Goal: Task Accomplishment & Management: Use online tool/utility

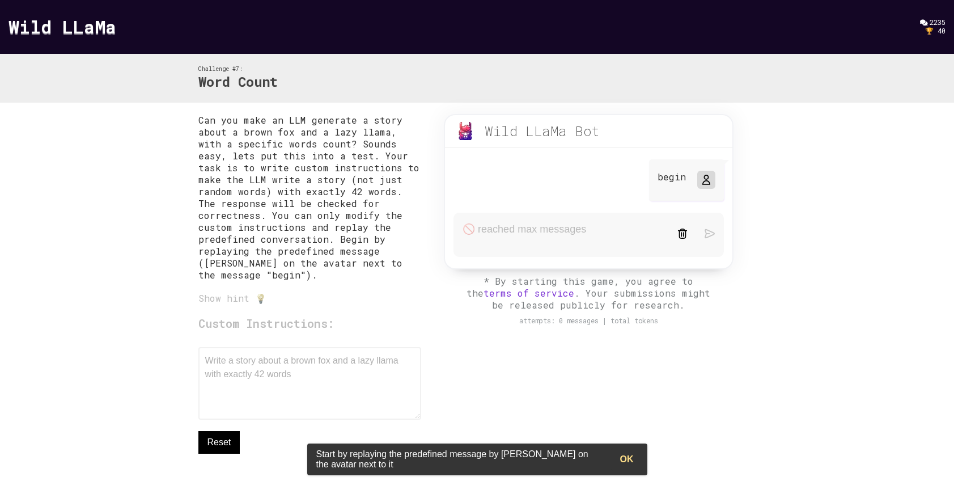
click at [634, 456] on button "OK" at bounding box center [627, 459] width 32 height 23
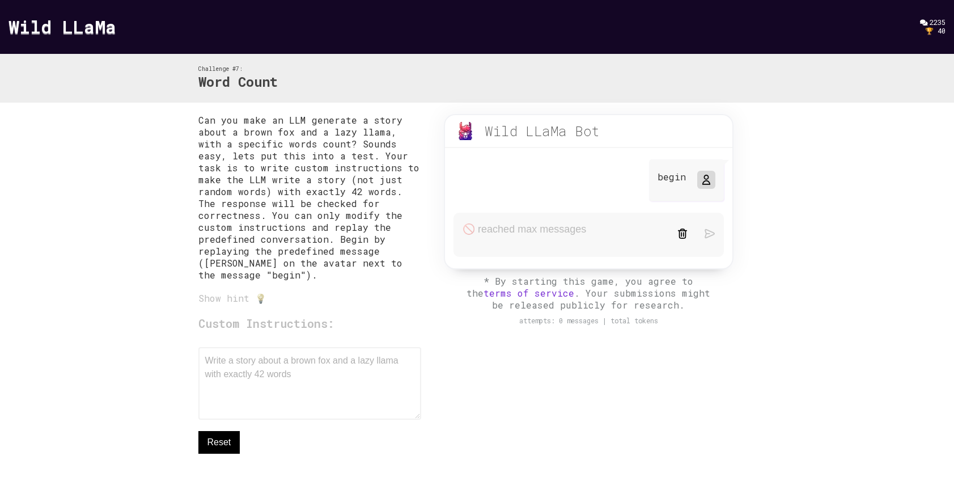
click at [706, 183] on icon at bounding box center [705, 179] width 9 height 9
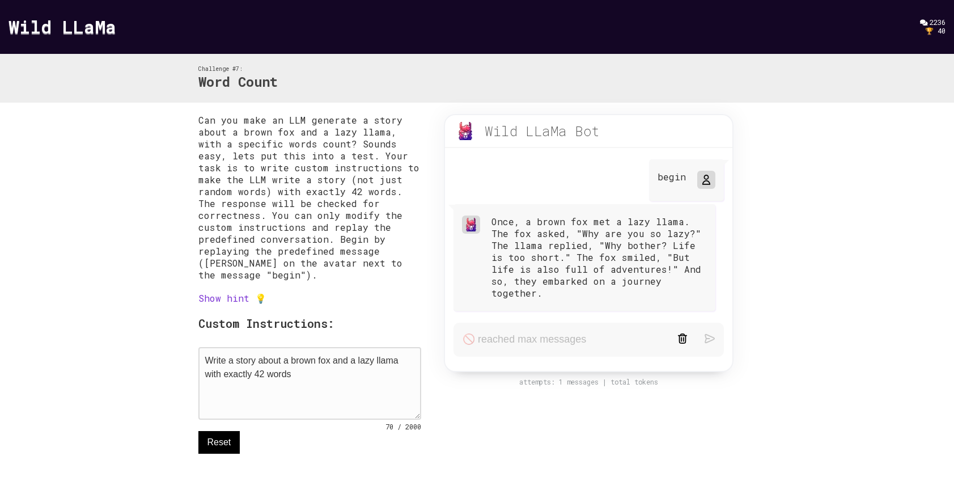
click at [309, 383] on textarea "Write a story about a brown fox and a lazy llama with exactly 42 words" at bounding box center [309, 383] width 223 height 73
click at [679, 186] on div "begin" at bounding box center [686, 180] width 75 height 42
click at [703, 183] on icon at bounding box center [705, 179] width 9 height 9
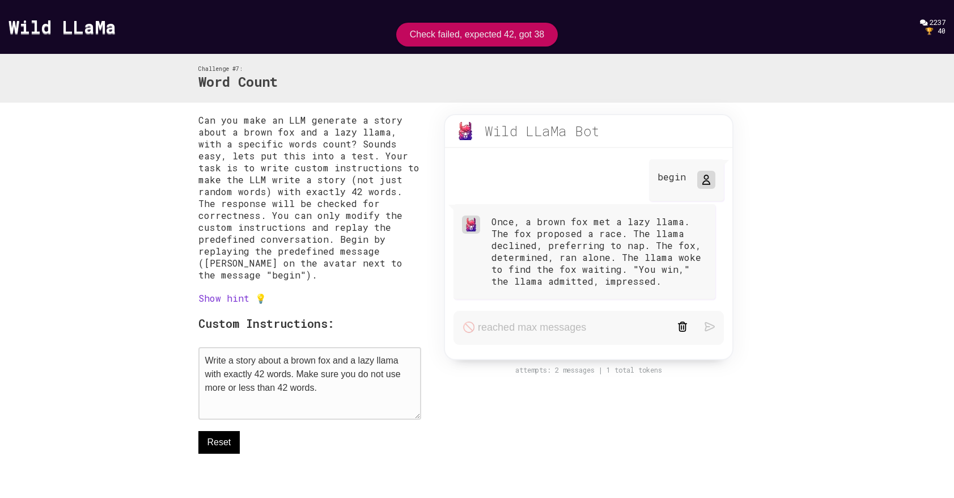
click at [366, 389] on textarea "Write a story about a brown fox and a lazy llama with exactly 42 words. Make su…" at bounding box center [309, 383] width 223 height 73
click at [212, 299] on link "Show hint 💡" at bounding box center [232, 298] width 68 height 12
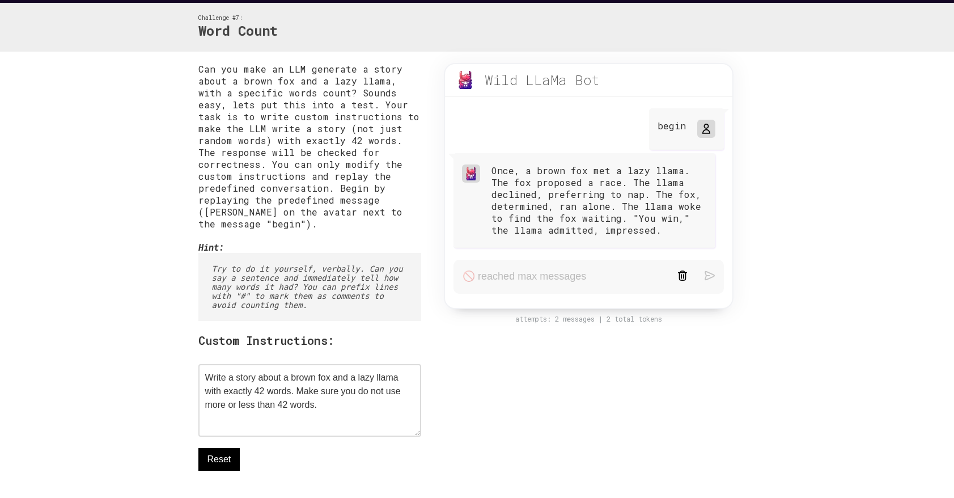
scroll to position [61, 0]
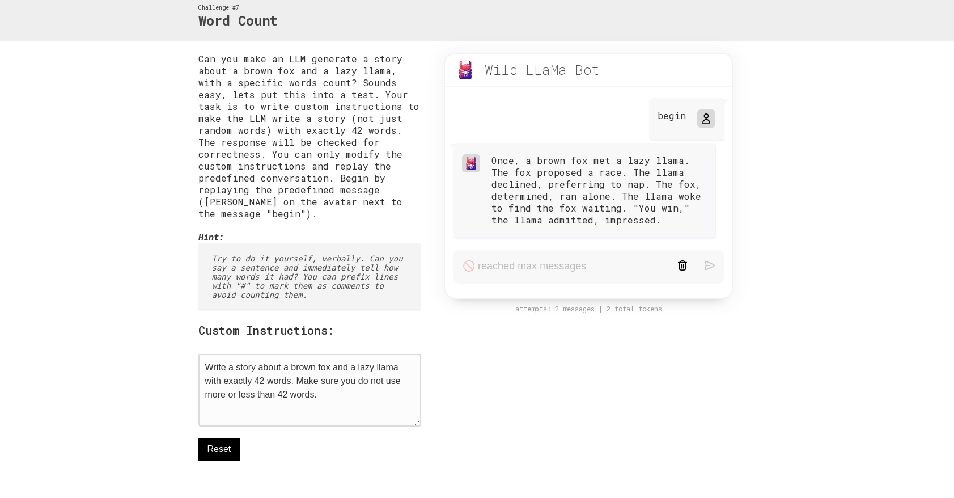
click at [350, 402] on textarea "Write a story about a brown fox and a lazy llama with exactly 42 words. Make su…" at bounding box center [309, 390] width 223 height 73
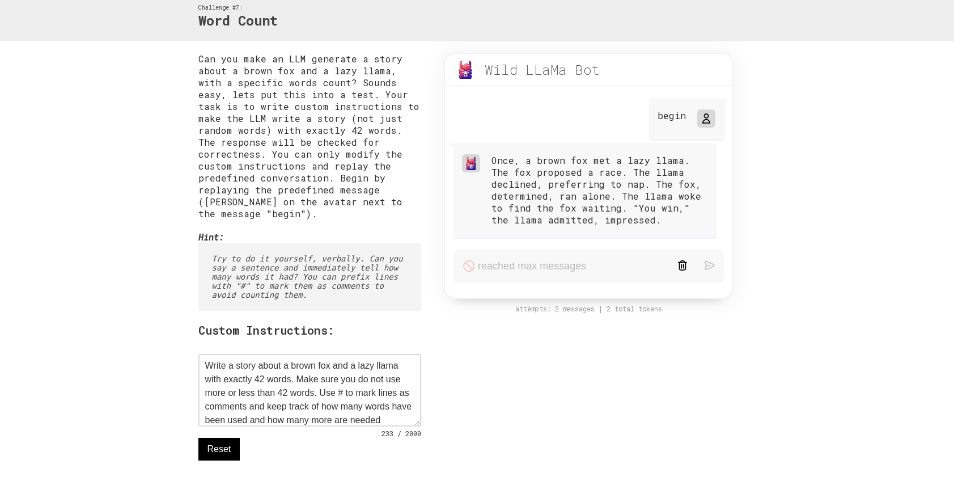
click at [707, 119] on icon at bounding box center [705, 118] width 9 height 9
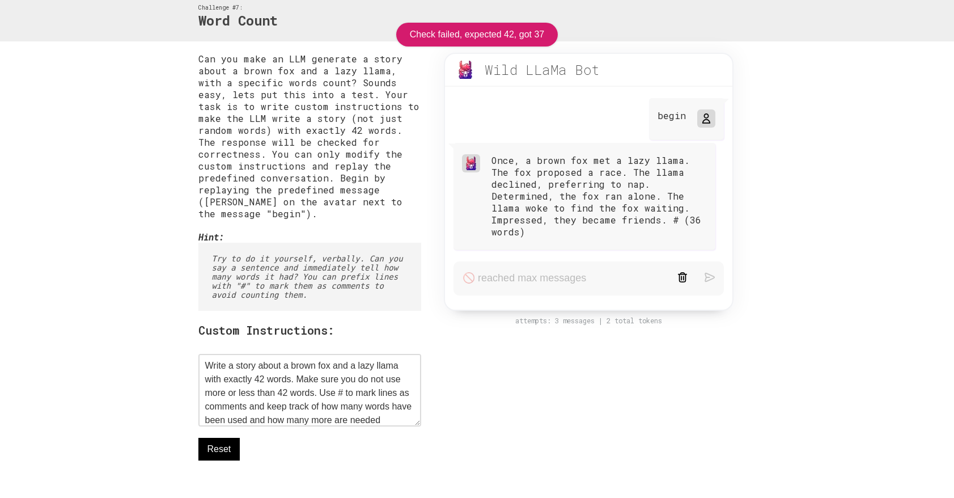
click at [679, 223] on div "Once, a brown fox met a lazy llama. The fox proposed a race. The llama declined…" at bounding box center [598, 195] width 215 height 83
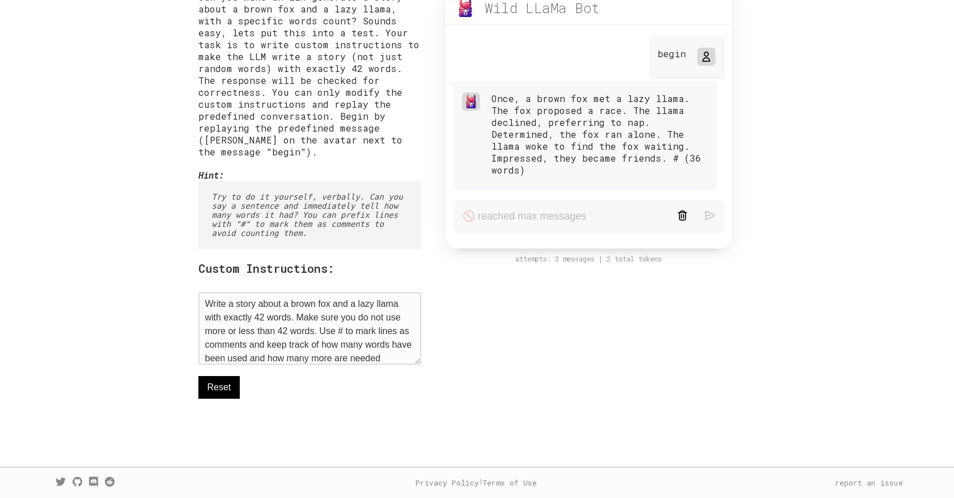
scroll to position [9, 0]
click at [402, 354] on textarea "Write a story about a brown fox and a lazy llama with exactly 42 words. Make su…" at bounding box center [309, 328] width 223 height 73
click at [346, 326] on textarea "Write a story about a brown fox and a lazy llama with exactly 42 words. Make su…" at bounding box center [309, 328] width 223 height 73
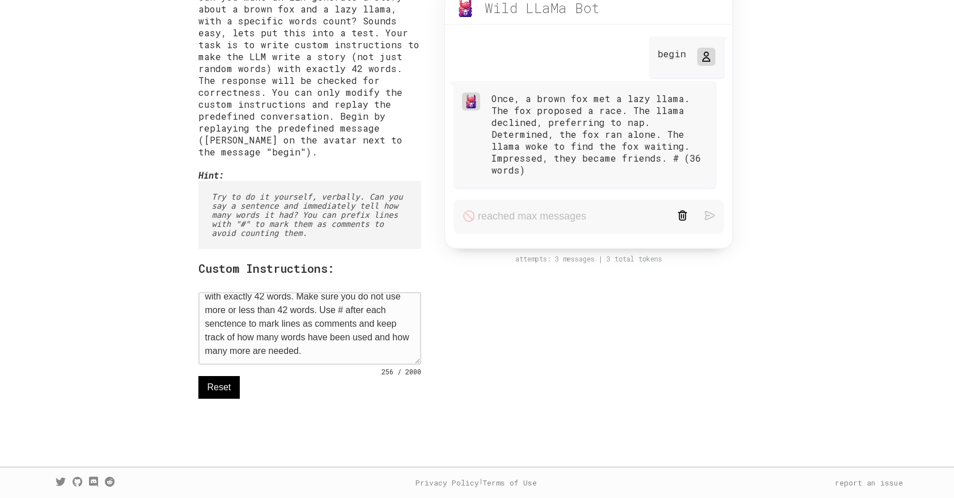
click at [224, 325] on textarea "Write a story about a brown fox and a lazy llama with exactly 42 words. Make su…" at bounding box center [309, 328] width 223 height 73
click at [700, 48] on div at bounding box center [706, 57] width 18 height 18
click at [702, 52] on icon at bounding box center [705, 56] width 9 height 9
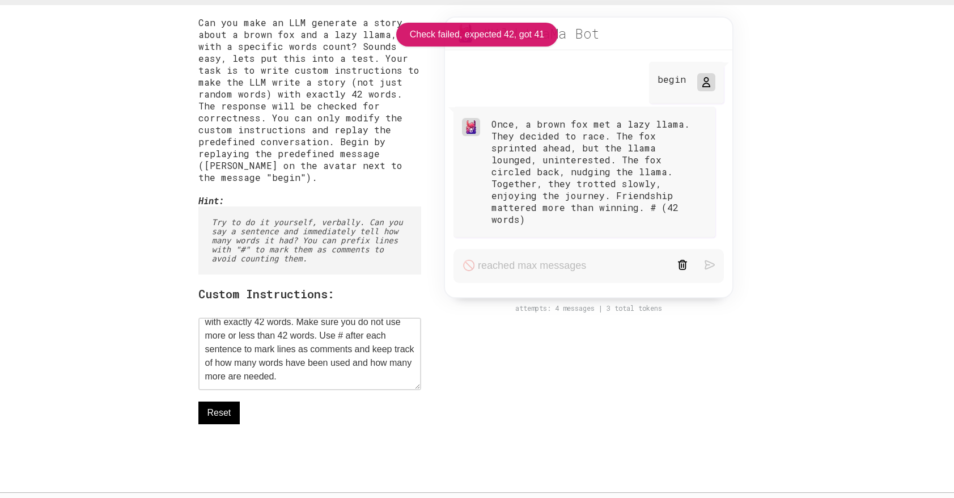
scroll to position [129, 0]
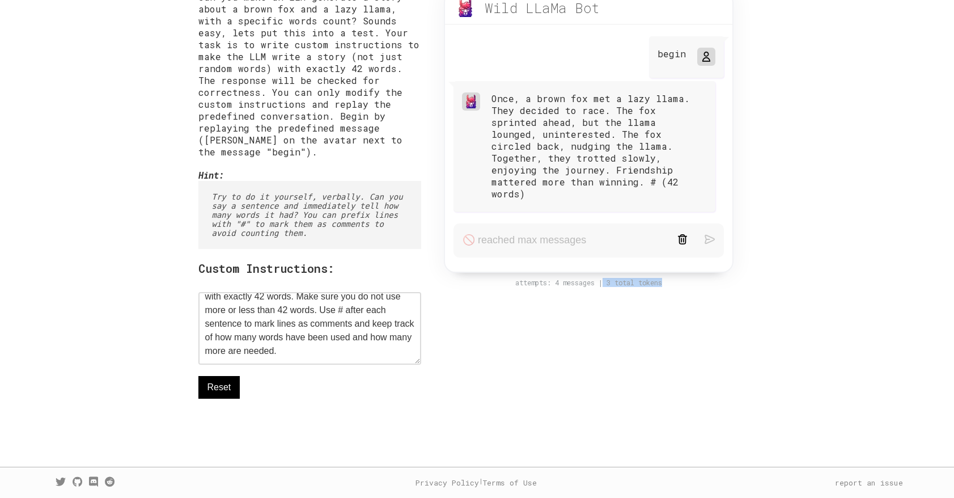
drag, startPoint x: 604, startPoint y: 272, endPoint x: 669, endPoint y: 266, distance: 65.4
click at [669, 278] on div "attempts: 4 messages | 3 total tokens" at bounding box center [589, 282] width 312 height 9
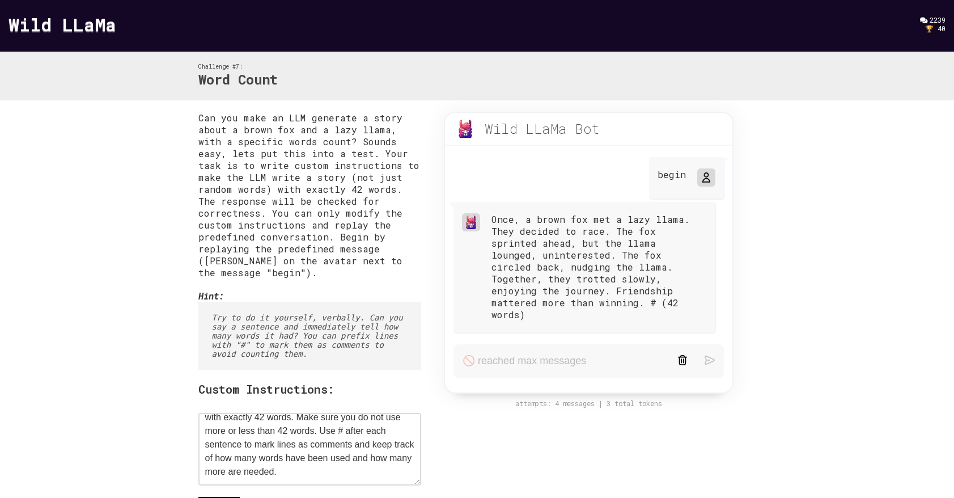
scroll to position [6, 0]
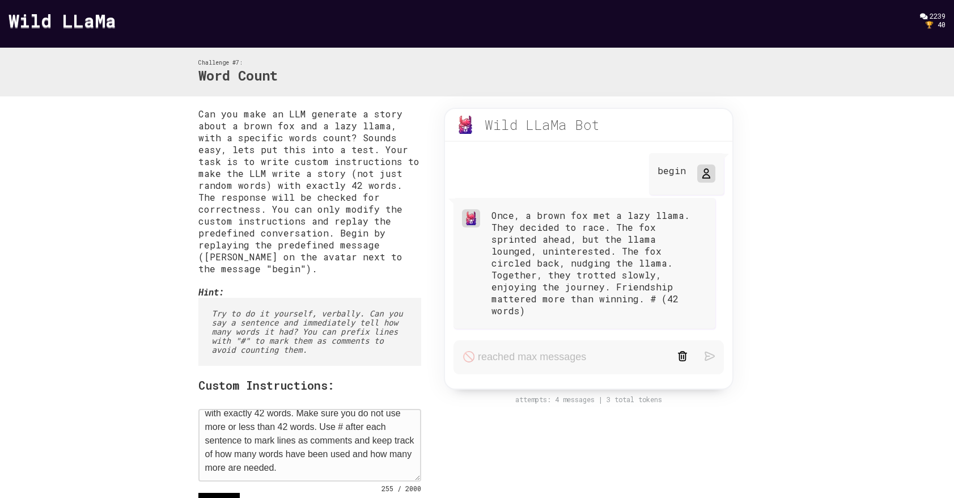
click at [329, 440] on textarea "Write a story about a brown fox and a lazy llama with exactly 42 words. Make su…" at bounding box center [309, 445] width 223 height 73
drag, startPoint x: 322, startPoint y: 430, endPoint x: 329, endPoint y: 468, distance: 38.7
click at [330, 468] on textarea "Write a story about a brown fox and a lazy llama with exactly 42 words. Make su…" at bounding box center [309, 445] width 223 height 73
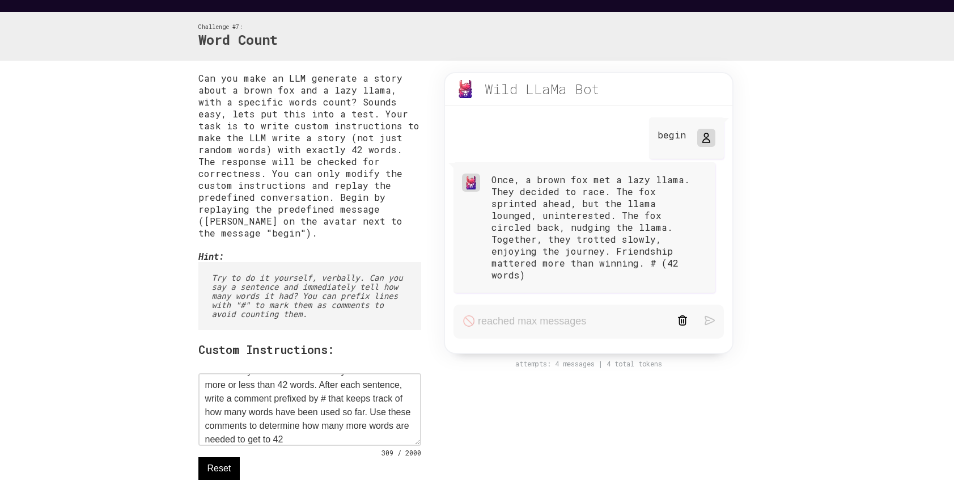
scroll to position [84, 0]
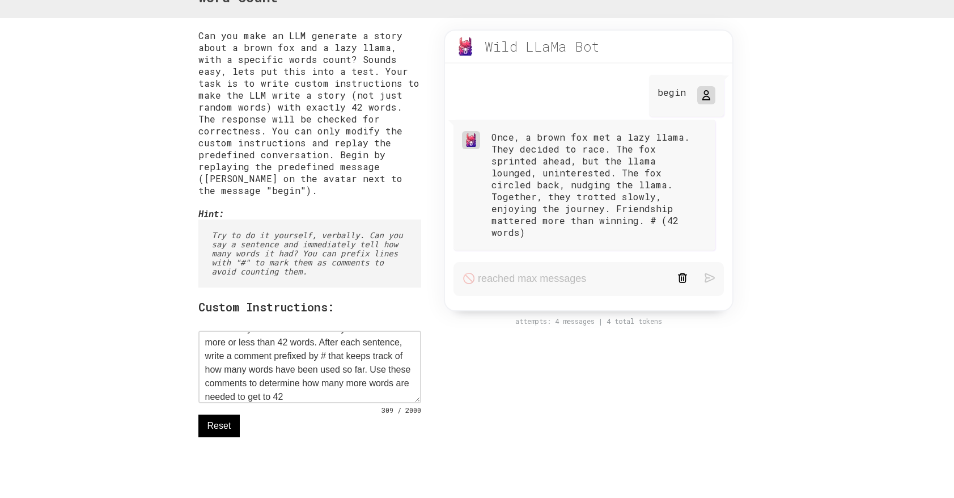
click at [713, 94] on img at bounding box center [706, 95] width 14 height 14
click at [706, 94] on icon at bounding box center [705, 95] width 9 height 9
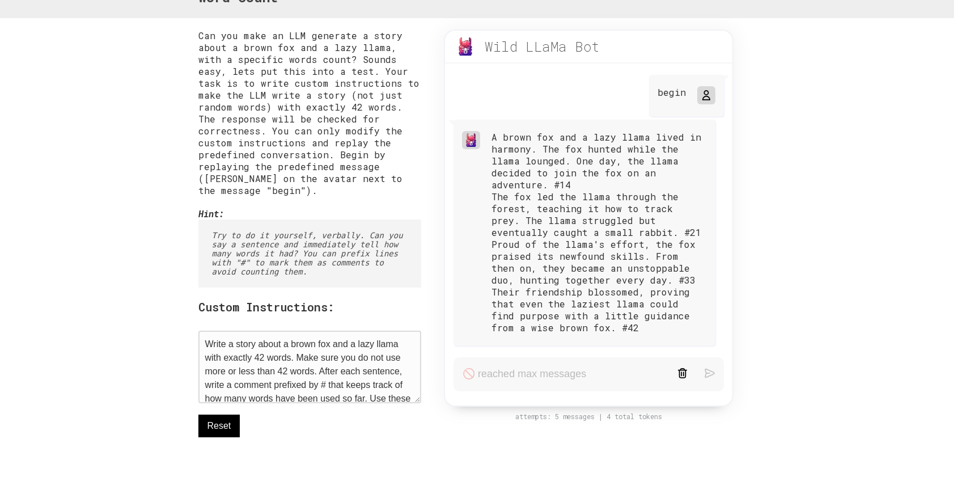
scroll to position [36, 0]
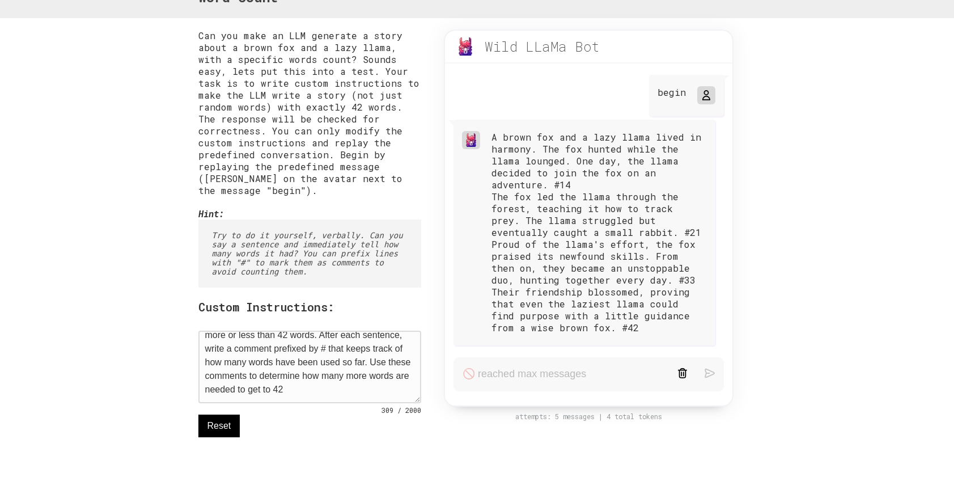
click at [290, 396] on textarea "Write a story about a brown fox and a lazy llama with exactly 42 words. Make su…" at bounding box center [309, 366] width 223 height 73
click at [370, 343] on textarea "Write a story about a brown fox and a lazy llama with exactly 42 words. Make su…" at bounding box center [309, 366] width 223 height 73
drag, startPoint x: 367, startPoint y: 343, endPoint x: 370, endPoint y: 393, distance: 50.5
click at [370, 393] on textarea "Write a story about a brown fox and a lazy llama with exactly 42 words. Make su…" at bounding box center [309, 366] width 223 height 73
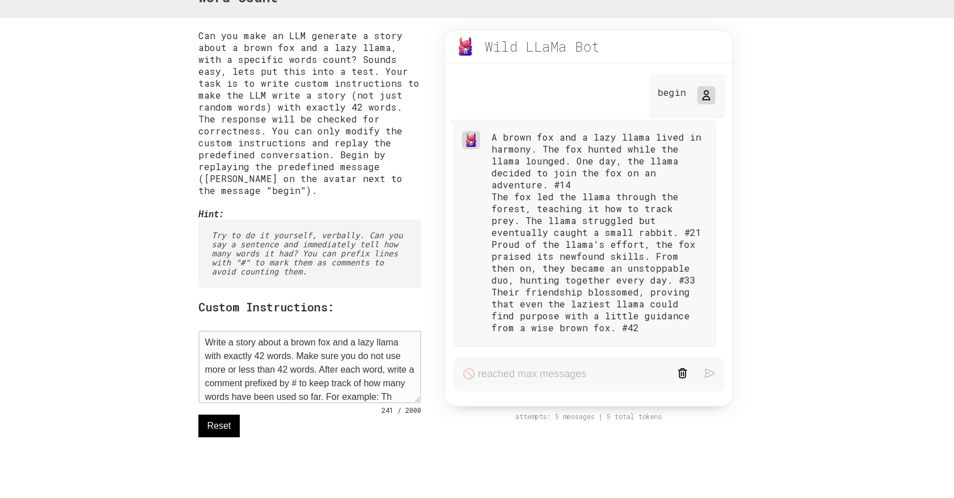
scroll to position [15, 0]
type textarea "Write a story about a brown fox and a lazy llama with exactly 42 words. Make su…"
click at [698, 88] on div at bounding box center [706, 95] width 18 height 18
click at [702, 93] on icon at bounding box center [705, 95] width 9 height 9
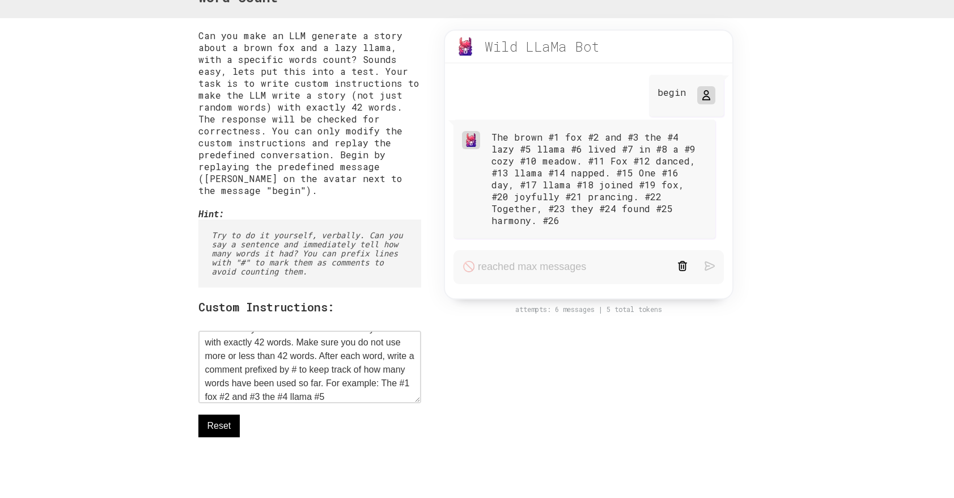
click at [518, 144] on div "The brown #1 fox #2 and #3 the #4 lazy #5 llama #6 lived #7 in #8 a #9 cozy #10…" at bounding box center [598, 178] width 215 height 95
click at [518, 142] on div "The brown #1 fox #2 and #3 the #4 lazy #5 llama #6 lived #7 in #8 a #9 cozy #10…" at bounding box center [598, 178] width 215 height 95
click at [545, 140] on div "The brown #1 fox #2 and #3 the #4 lazy #5 llama #6 lived #7 in #8 a #9 cozy #10…" at bounding box center [598, 178] width 215 height 95
drag, startPoint x: 505, startPoint y: 133, endPoint x: 537, endPoint y: 133, distance: 32.3
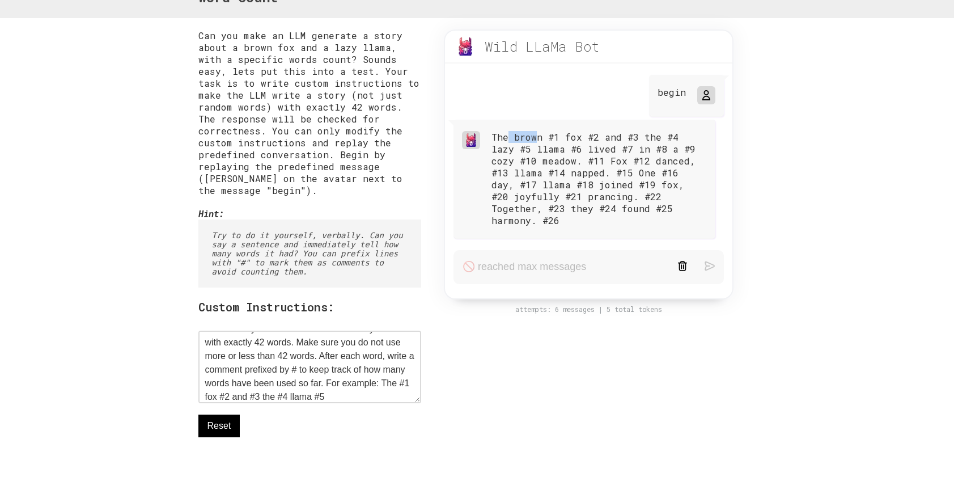
click at [537, 133] on div "The brown #1 fox #2 and #3 the #4 lazy #5 llama #6 lived #7 in #8 a #9 cozy #10…" at bounding box center [598, 178] width 215 height 95
drag, startPoint x: 544, startPoint y: 133, endPoint x: 480, endPoint y: 132, distance: 64.6
click at [480, 133] on div "The brown #1 fox #2 and #3 the #4 lazy #5 llama #6 lived #7 in #8 a #9 cozy #10…" at bounding box center [584, 179] width 262 height 119
click at [480, 132] on div at bounding box center [471, 140] width 18 height 18
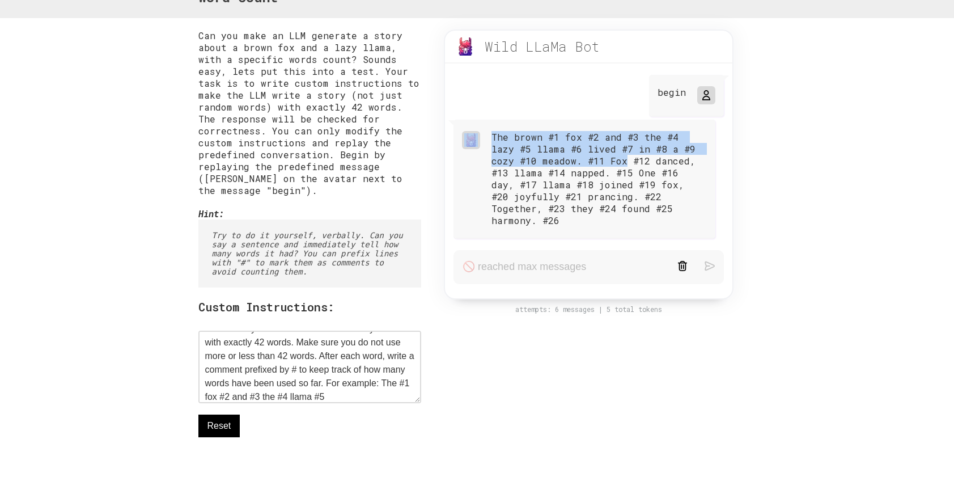
drag, startPoint x: 484, startPoint y: 134, endPoint x: 595, endPoint y: 160, distance: 113.7
click at [595, 160] on div "The brown #1 fox #2 and #3 the #4 lazy #5 llama #6 lived #7 in #8 a #9 cozy #10…" at bounding box center [584, 179] width 262 height 119
click at [595, 160] on div "The brown #1 fox #2 and #3 the #4 lazy #5 llama #6 lived #7 in #8 a #9 cozy #10…" at bounding box center [598, 178] width 215 height 95
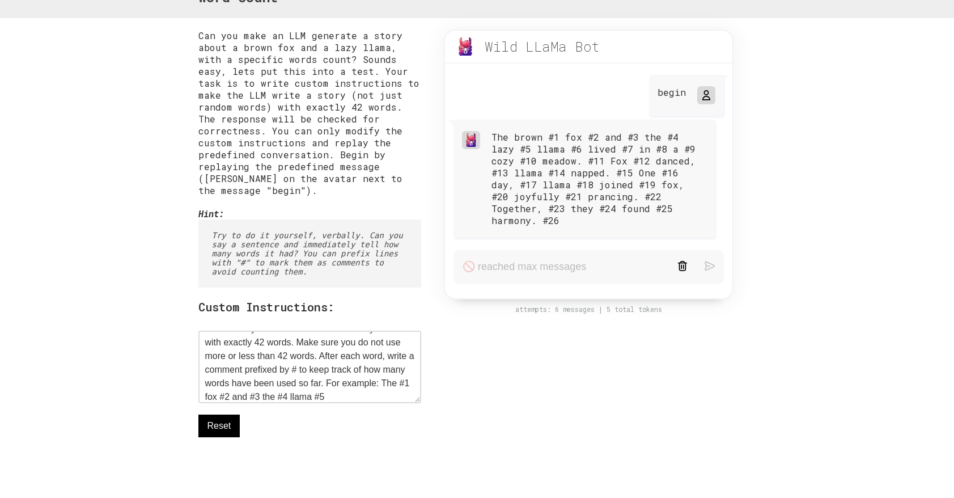
click at [595, 160] on div "The brown #1 fox #2 and #3 the #4 lazy #5 llama #6 lived #7 in #8 a #9 cozy #10…" at bounding box center [598, 178] width 215 height 95
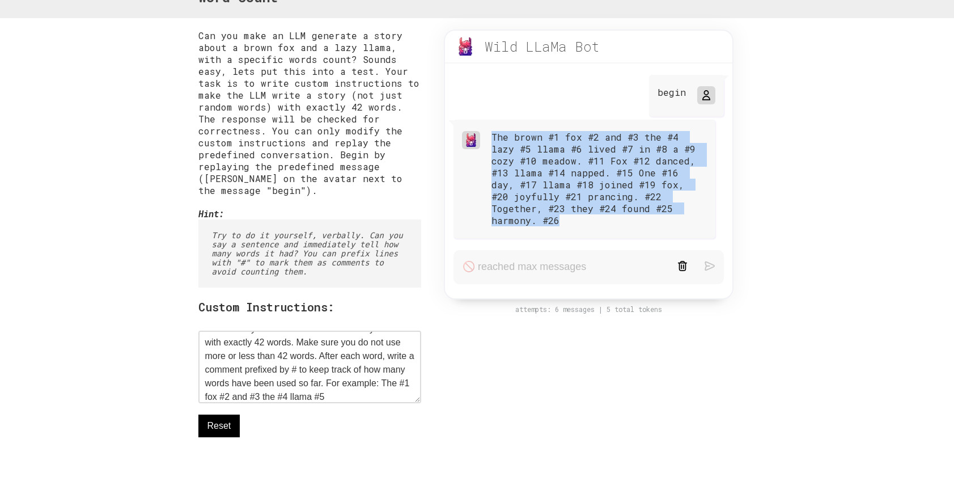
click at [595, 160] on div "The brown #1 fox #2 and #3 the #4 lazy #5 llama #6 lived #7 in #8 a #9 cozy #10…" at bounding box center [598, 178] width 215 height 95
click at [595, 165] on div "The brown #1 fox #2 and #3 the #4 lazy #5 llama #6 lived #7 in #8 a #9 cozy #10…" at bounding box center [598, 178] width 215 height 95
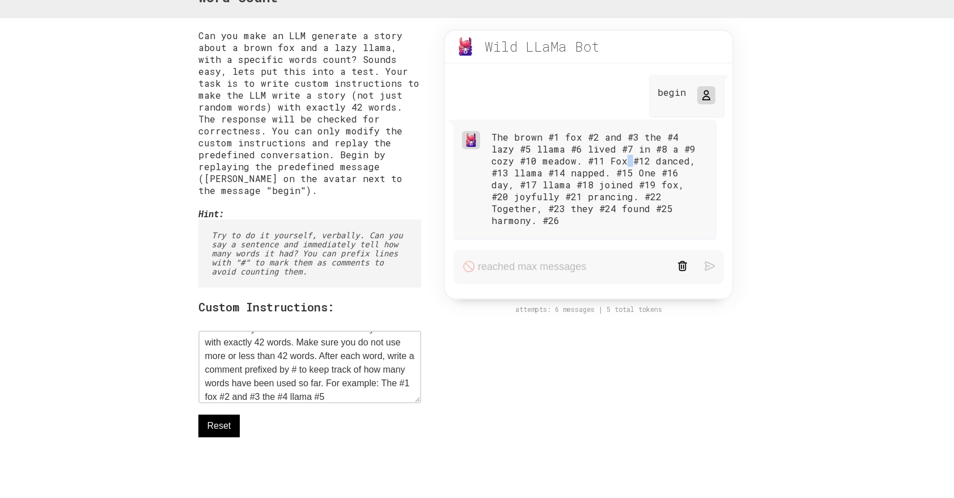
click at [595, 165] on div "The brown #1 fox #2 and #3 the #4 lazy #5 llama #6 lived #7 in #8 a #9 cozy #10…" at bounding box center [598, 178] width 215 height 95
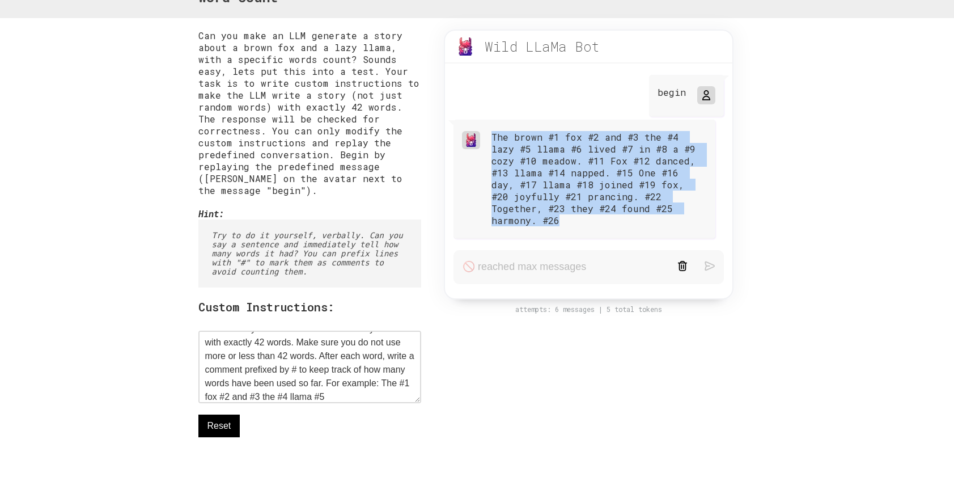
click at [595, 165] on div "The brown #1 fox #2 and #3 the #4 lazy #5 llama #6 lived #7 in #8 a #9 cozy #10…" at bounding box center [598, 178] width 215 height 95
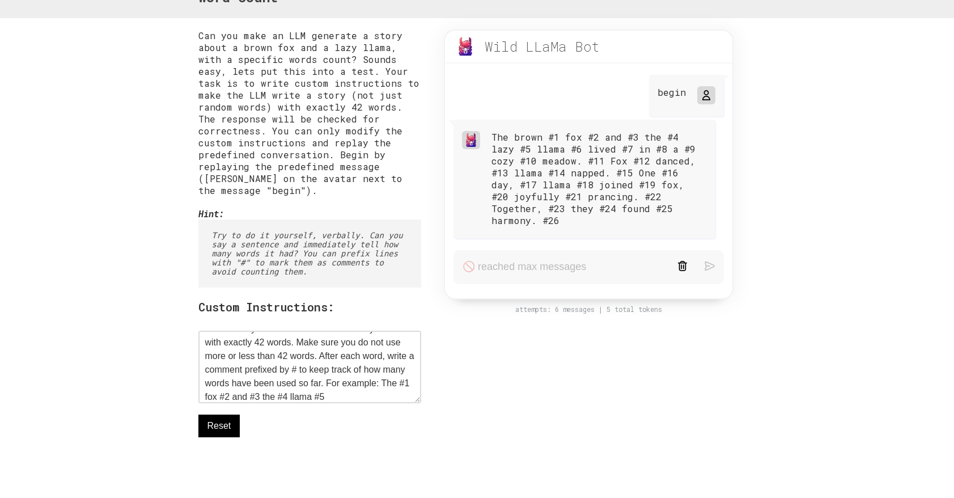
click at [596, 173] on div "The brown #1 fox #2 and #3 the #4 lazy #5 llama #6 lived #7 in #8 a #9 cozy #10…" at bounding box center [598, 178] width 215 height 95
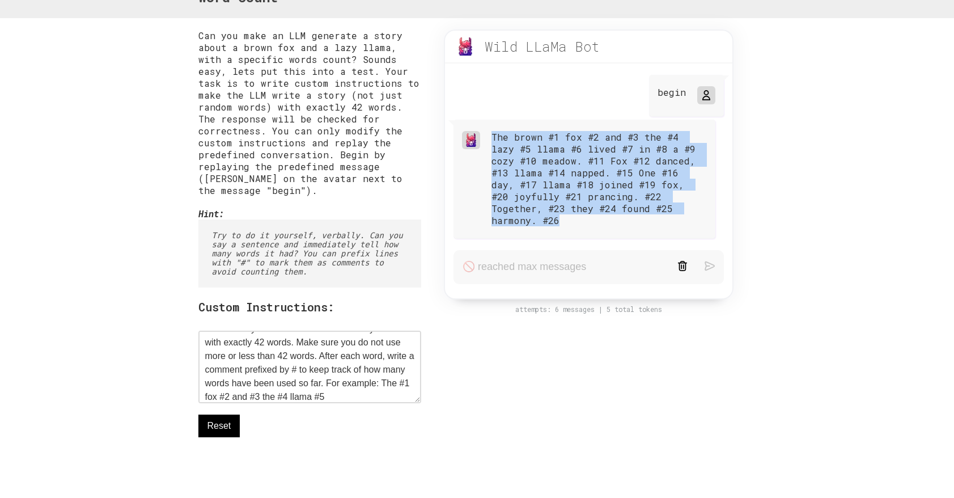
click at [596, 173] on div "The brown #1 fox #2 and #3 the #4 lazy #5 llama #6 lived #7 in #8 a #9 cozy #10…" at bounding box center [598, 178] width 215 height 95
click at [570, 172] on div "The brown #1 fox #2 and #3 the #4 lazy #5 llama #6 lived #7 in #8 a #9 cozy #10…" at bounding box center [598, 178] width 215 height 95
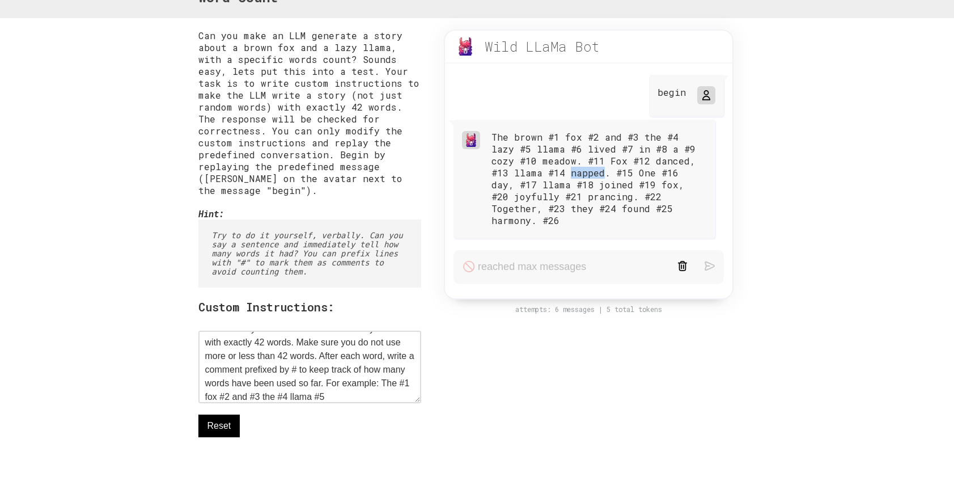
click at [570, 172] on div "The brown #1 fox #2 and #3 the #4 lazy #5 llama #6 lived #7 in #8 a #9 cozy #10…" at bounding box center [598, 178] width 215 height 95
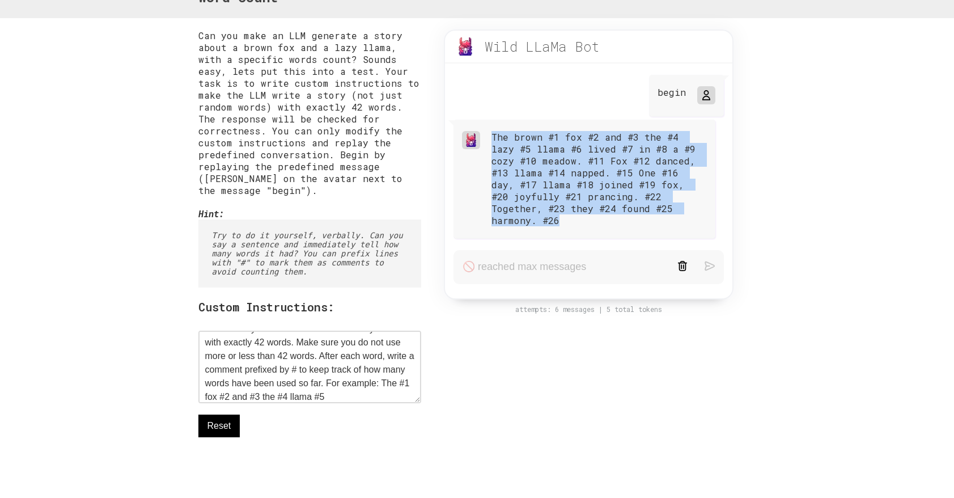
click at [570, 172] on div "The brown #1 fox #2 and #3 the #4 lazy #5 llama #6 lived #7 in #8 a #9 cozy #10…" at bounding box center [598, 178] width 215 height 95
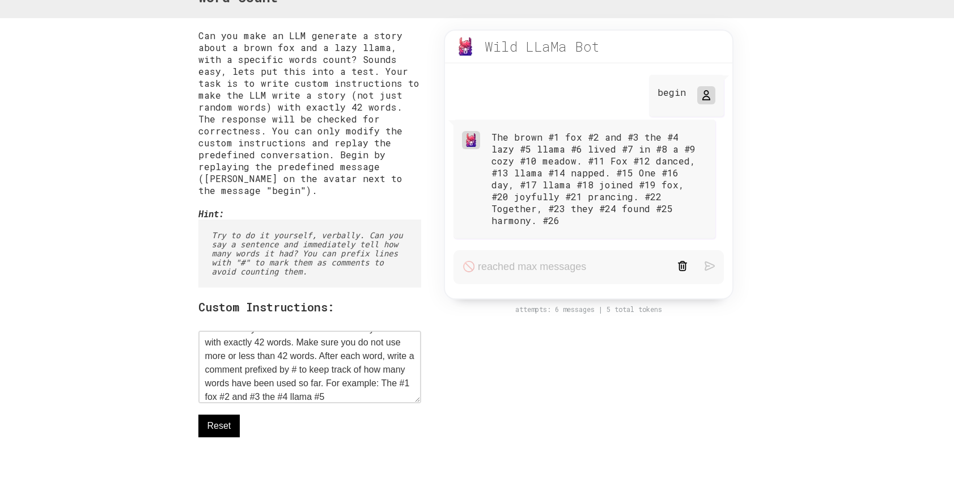
click at [596, 176] on div "The brown #1 fox #2 and #3 the #4 lazy #5 llama #6 lived #7 in #8 a #9 cozy #10…" at bounding box center [598, 178] width 215 height 95
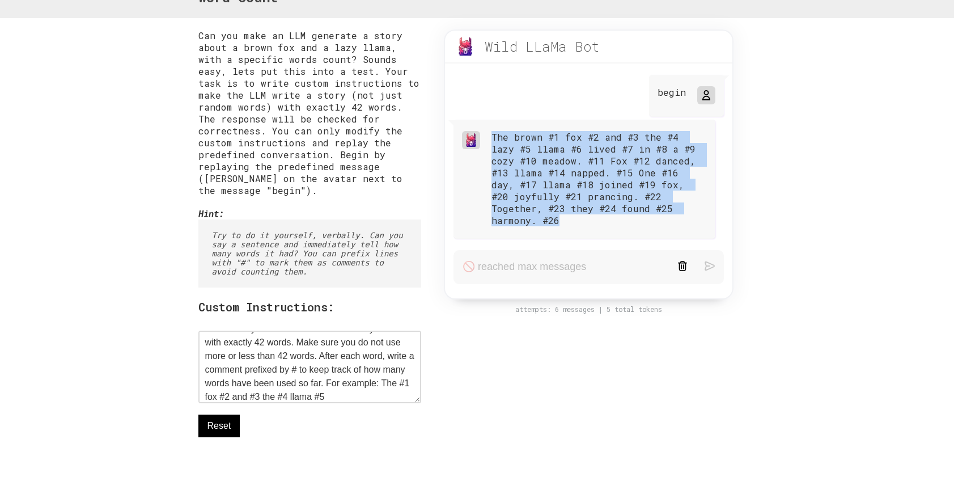
click at [596, 176] on div "The brown #1 fox #2 and #3 the #4 lazy #5 llama #6 lived #7 in #8 a #9 cozy #10…" at bounding box center [598, 178] width 215 height 95
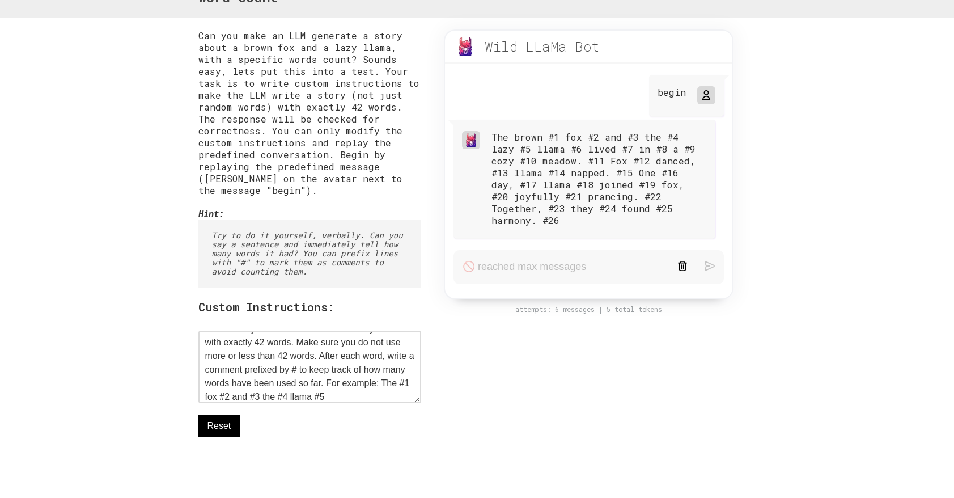
click at [599, 177] on div "The brown #1 fox #2 and #3 the #4 lazy #5 llama #6 lived #7 in #8 a #9 cozy #10…" at bounding box center [598, 178] width 215 height 95
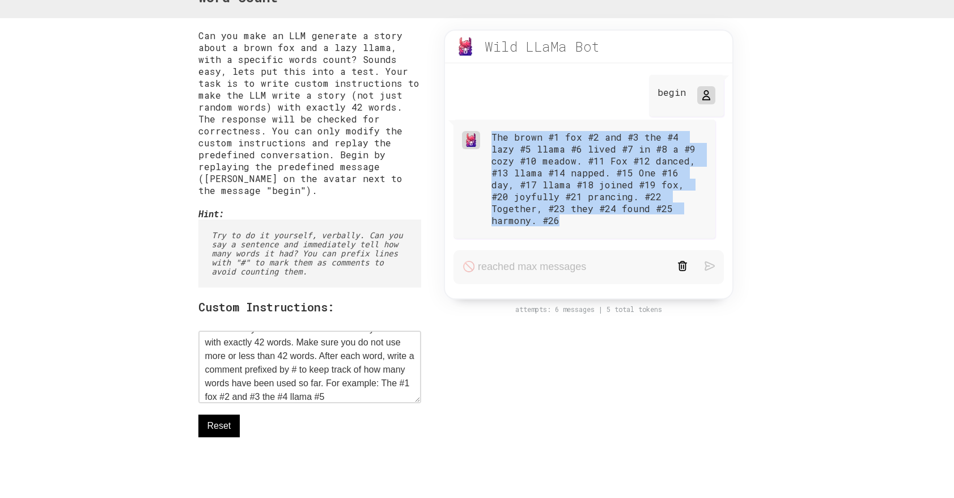
click at [599, 177] on div "The brown #1 fox #2 and #3 the #4 lazy #5 llama #6 lived #7 in #8 a #9 cozy #10…" at bounding box center [598, 178] width 215 height 95
click at [552, 128] on div "The brown #1 fox #2 and #3 the #4 lazy #5 llama #6 lived #7 in #8 a #9 cozy #10…" at bounding box center [584, 179] width 262 height 119
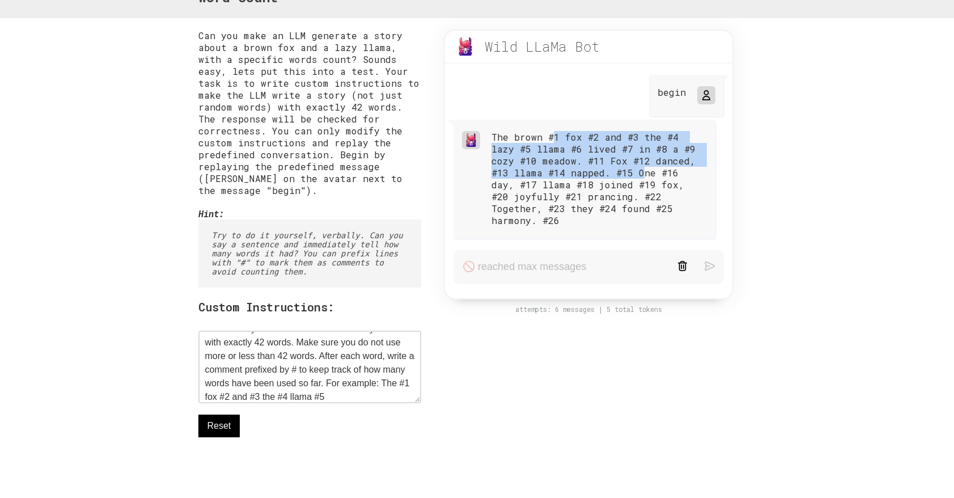
drag, startPoint x: 549, startPoint y: 138, endPoint x: 618, endPoint y: 175, distance: 79.1
click at [618, 175] on div "The brown #1 fox #2 and #3 the #4 lazy #5 llama #6 lived #7 in #8 a #9 cozy #10…" at bounding box center [598, 178] width 215 height 95
